Goal: Information Seeking & Learning: Compare options

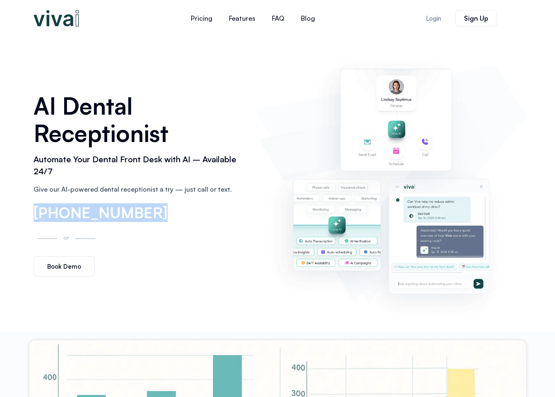
drag, startPoint x: 34, startPoint y: 213, endPoint x: 159, endPoint y: 215, distance: 125.0
click at [159, 215] on div "[PHONE_NUMBER]" at bounding box center [141, 213] width 214 height 16
click at [177, 214] on div "[PHONE_NUMBER]" at bounding box center [141, 213] width 214 height 16
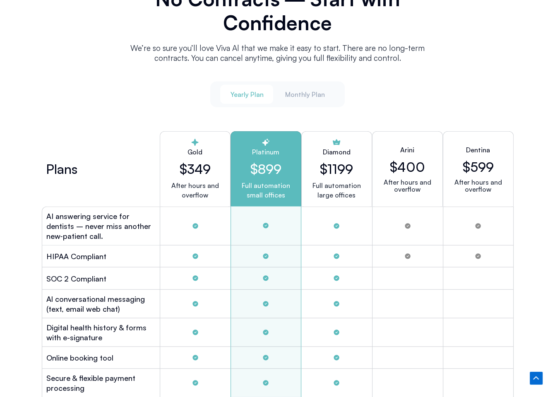
scroll to position [2028, 0]
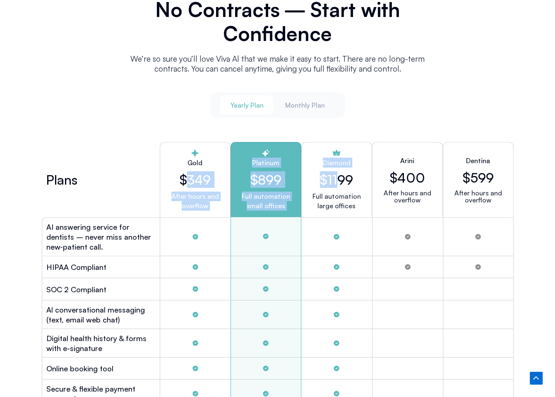
drag, startPoint x: 184, startPoint y: 175, endPoint x: 334, endPoint y: 171, distance: 150.8
click at [334, 171] on div "Plans Gold $349 After hours and overflow Platinum $899 Full automation small of…" at bounding box center [278, 179] width 472 height 75
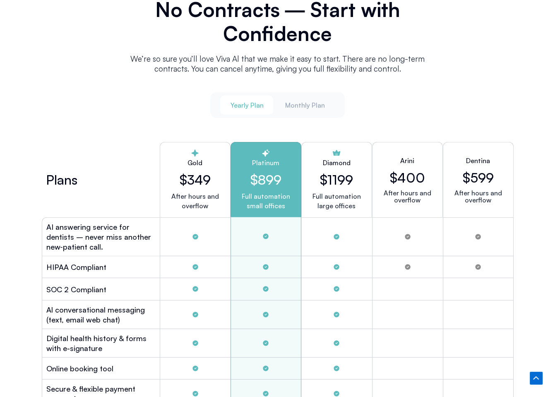
click at [354, 172] on div "Diamond $1199 Full automation large offices" at bounding box center [336, 179] width 71 height 75
click at [311, 106] on span "Monthly Plan" at bounding box center [305, 105] width 40 height 9
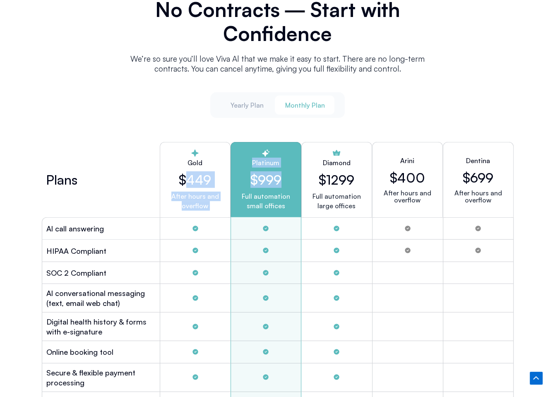
drag, startPoint x: 189, startPoint y: 174, endPoint x: 296, endPoint y: 174, distance: 107.6
click at [296, 174] on div "Plans Gold $449 After hours and overflow Platinum $999 Full automation small of…" at bounding box center [278, 179] width 472 height 75
click at [333, 173] on h2 "$1299" at bounding box center [337, 180] width 36 height 16
click at [253, 106] on span "Yearly Plan" at bounding box center [246, 105] width 33 height 9
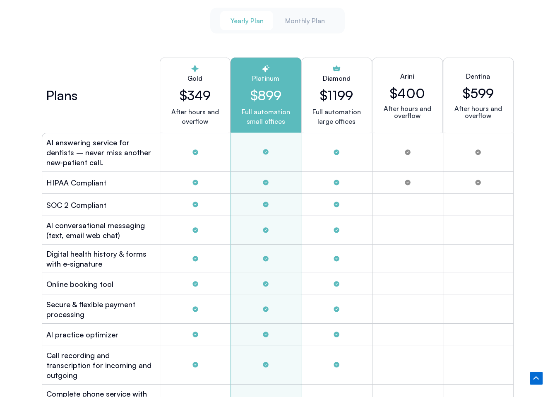
scroll to position [2111, 0]
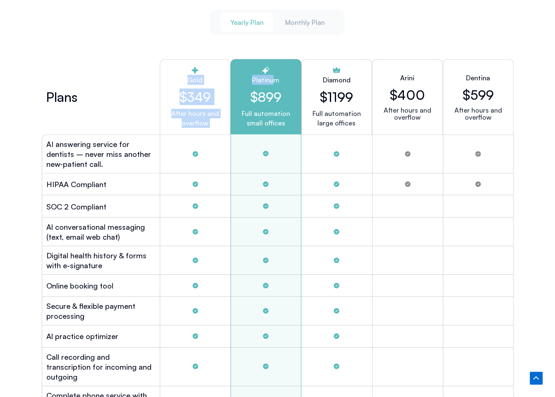
drag, startPoint x: 187, startPoint y: 77, endPoint x: 275, endPoint y: 76, distance: 88.2
click at [275, 76] on div "Plans Gold $349 After hours and overflow Platinum $899 Full automation small of…" at bounding box center [278, 96] width 472 height 75
click at [216, 89] on h2 "$349" at bounding box center [195, 97] width 57 height 16
click at [196, 81] on h2 "Gold" at bounding box center [195, 80] width 57 height 10
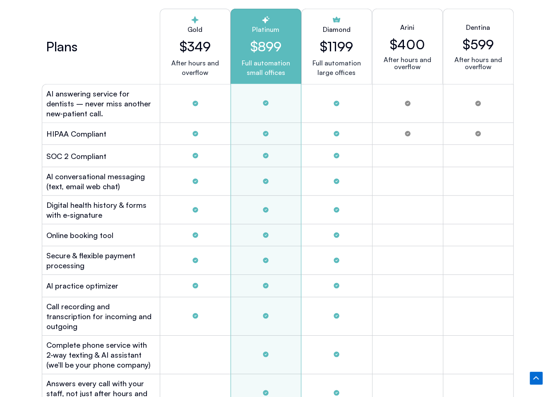
scroll to position [2153, 0]
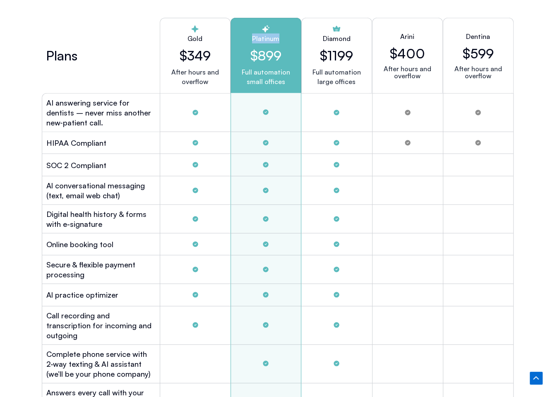
drag, startPoint x: 251, startPoint y: 36, endPoint x: 283, endPoint y: 36, distance: 31.9
click at [283, 36] on h2 "Platinum" at bounding box center [266, 39] width 57 height 10
click at [305, 99] on div "Tabs. Open items with Enter or Space, close with Escape and navigate using the …" at bounding box center [336, 112] width 71 height 39
drag, startPoint x: 323, startPoint y: 36, endPoint x: 356, endPoint y: 45, distance: 33.9
click at [356, 45] on div "Diamond $1199 Full automation large offices" at bounding box center [336, 55] width 71 height 75
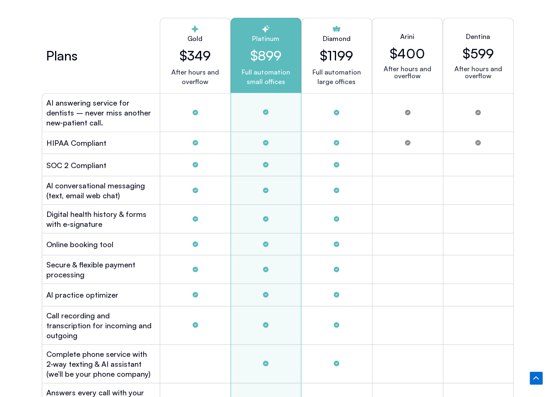
click at [353, 72] on p "Full automation large offices" at bounding box center [337, 76] width 48 height 19
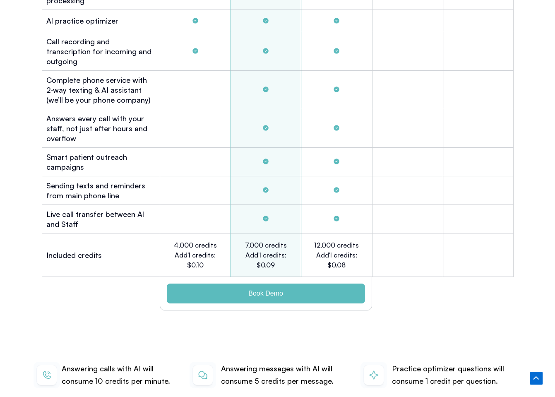
scroll to position [2442, 0]
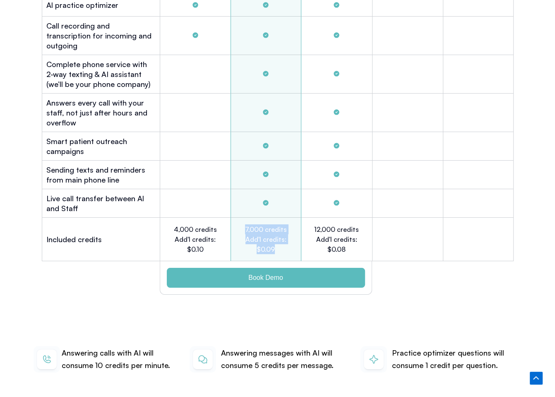
drag, startPoint x: 247, startPoint y: 213, endPoint x: 288, endPoint y: 234, distance: 46.5
click at [288, 234] on h2 "7,000 credits Add'l credits: $0.09" at bounding box center [266, 239] width 46 height 30
click at [272, 232] on h2 "7,000 credits Add'l credits: $0.09" at bounding box center [266, 239] width 46 height 30
drag, startPoint x: 272, startPoint y: 236, endPoint x: 258, endPoint y: 234, distance: 14.6
click at [258, 234] on h2 "7,000 credits Add'l credits: $0.09" at bounding box center [266, 239] width 46 height 30
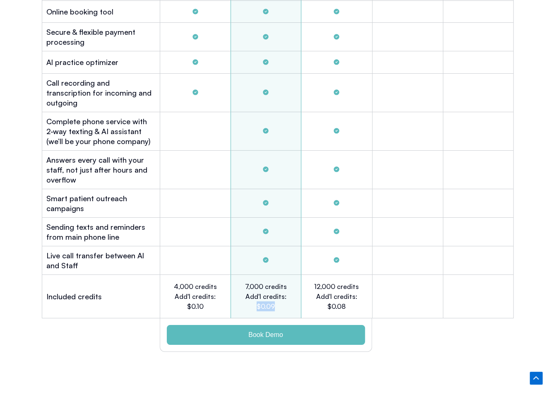
scroll to position [2401, 0]
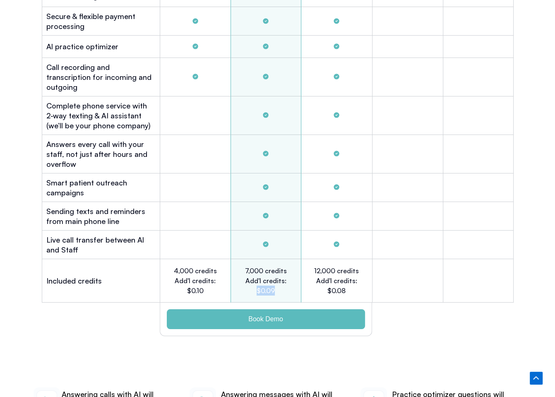
click at [284, 273] on h2 "7,000 credits Add'l credits: $0.09" at bounding box center [266, 281] width 46 height 30
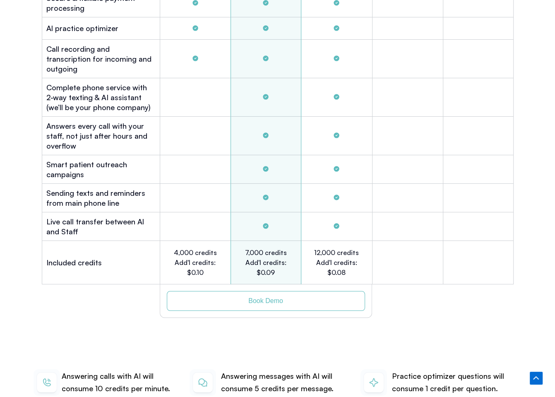
scroll to position [2525, 0]
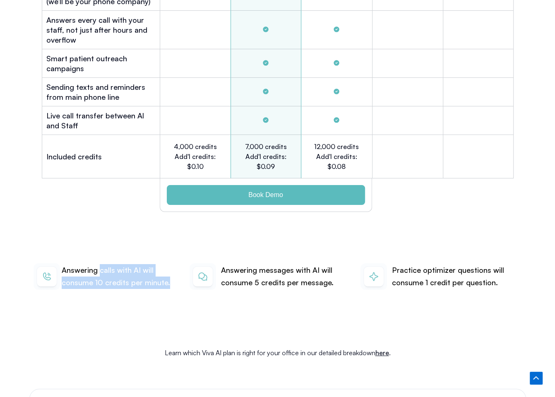
drag, startPoint x: 98, startPoint y: 257, endPoint x: 167, endPoint y: 269, distance: 70.6
click at [167, 269] on p "Answering calls with AI will consume 10 credits per minute." at bounding box center [121, 276] width 118 height 24
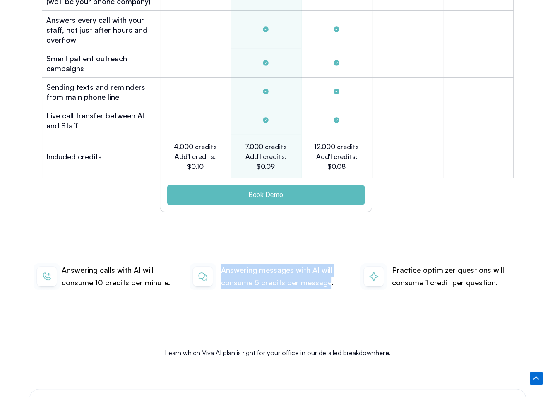
drag, startPoint x: 221, startPoint y: 256, endPoint x: 327, endPoint y: 271, distance: 106.1
click at [327, 271] on p "Answering messages with AI will consume 5 credits per message." at bounding box center [286, 276] width 130 height 24
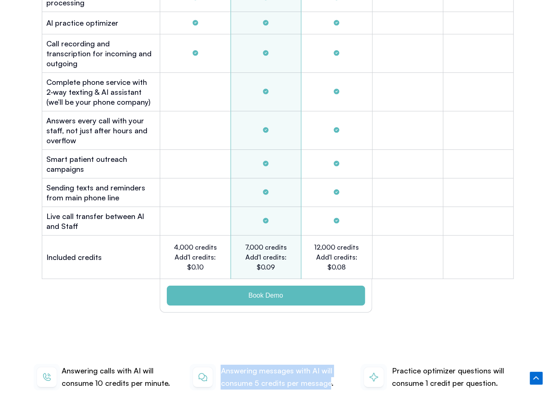
scroll to position [2401, 0]
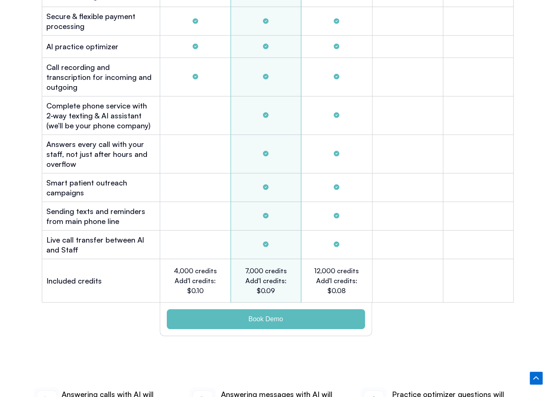
click at [292, 262] on div "7,000 credits Add'l credits: $0.09" at bounding box center [266, 280] width 71 height 43
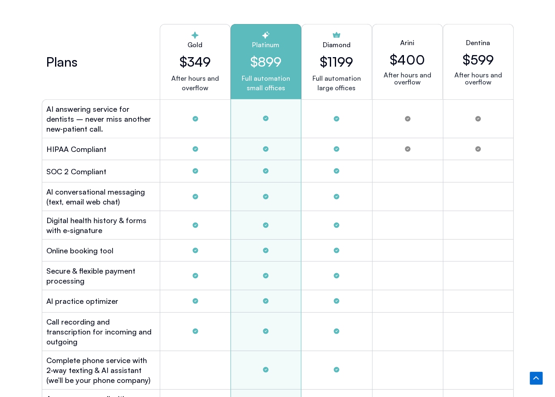
scroll to position [2153, 0]
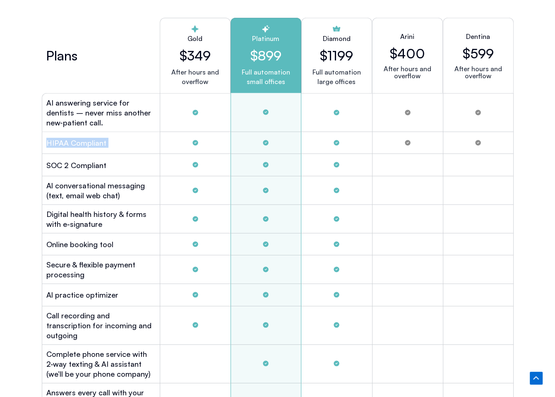
drag, startPoint x: 44, startPoint y: 139, endPoint x: 410, endPoint y: 142, distance: 365.6
click at [410, 142] on div "HIPAA Compliant" at bounding box center [278, 143] width 472 height 22
click at [149, 164] on div "SOC 2 Compliant" at bounding box center [101, 165] width 118 height 22
drag, startPoint x: 46, startPoint y: 160, endPoint x: 114, endPoint y: 159, distance: 68.3
click at [113, 159] on div "SOC 2 Compliant" at bounding box center [101, 165] width 118 height 22
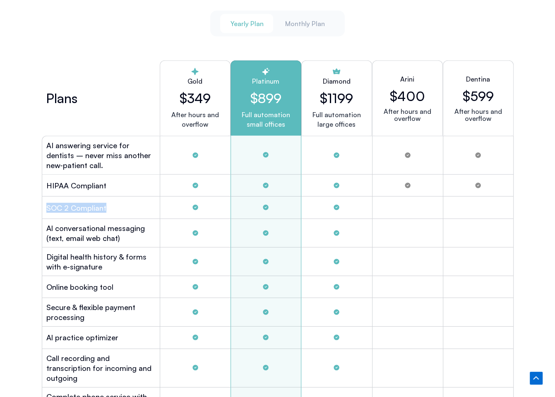
scroll to position [2111, 0]
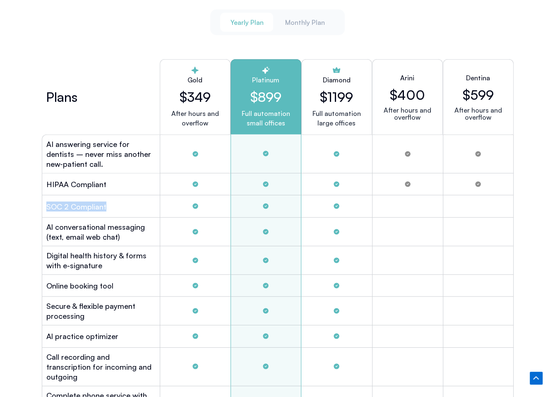
click at [241, 22] on span "Yearly Plan" at bounding box center [246, 22] width 33 height 9
drag, startPoint x: 256, startPoint y: 91, endPoint x: 288, endPoint y: 96, distance: 32.3
click at [288, 96] on h2 "$899" at bounding box center [266, 97] width 57 height 16
click at [306, 22] on span "Monthly Plan" at bounding box center [305, 22] width 40 height 9
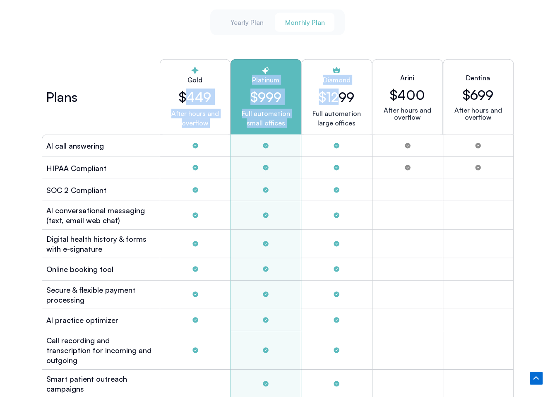
drag, startPoint x: 183, startPoint y: 95, endPoint x: 335, endPoint y: 96, distance: 151.5
click at [335, 96] on div "Plans Gold $449 After hours and overflow Platinum $999 Full automation small of…" at bounding box center [278, 96] width 472 height 75
click at [335, 96] on h2 "$1299" at bounding box center [337, 97] width 36 height 16
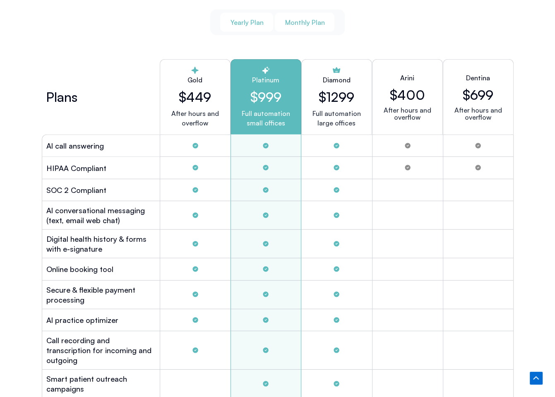
click at [256, 21] on span "Yearly Plan" at bounding box center [246, 22] width 33 height 9
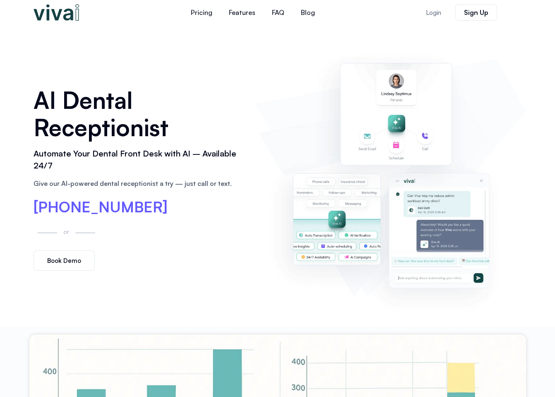
scroll to position [0, 0]
